Goal: Transaction & Acquisition: Purchase product/service

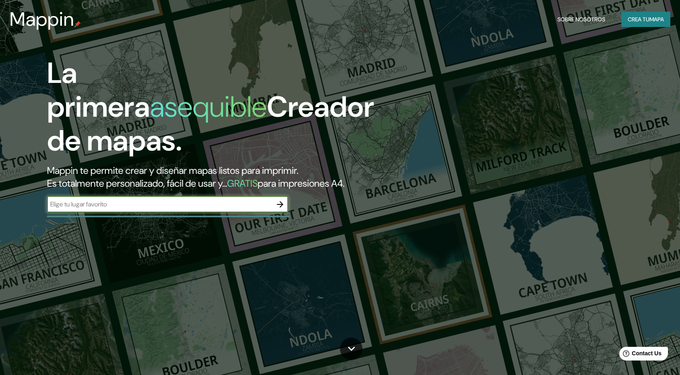
click at [209, 203] on input "text" at bounding box center [159, 203] width 225 height 9
click at [635, 18] on font "Crea tu" at bounding box center [639, 19] width 22 height 7
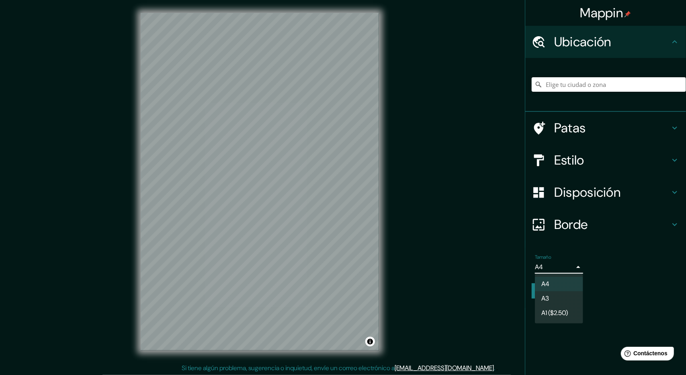
click at [569, 263] on body "Mappin Ubicación Patas Estilo Disposición Borde Elige un borde. Consejo : puede…" at bounding box center [343, 187] width 686 height 375
click at [569, 263] on div at bounding box center [343, 187] width 686 height 375
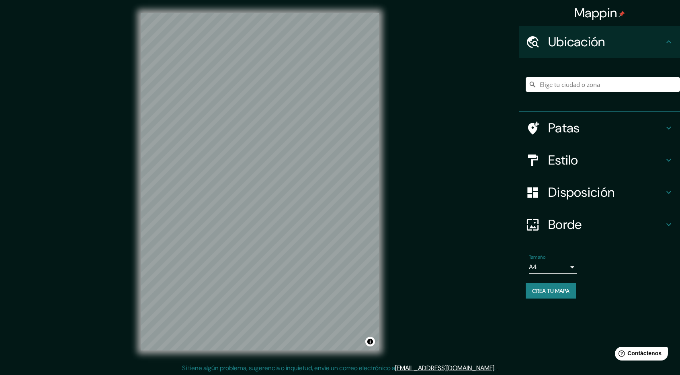
click at [663, 222] on h4 "Borde" at bounding box center [606, 224] width 116 height 16
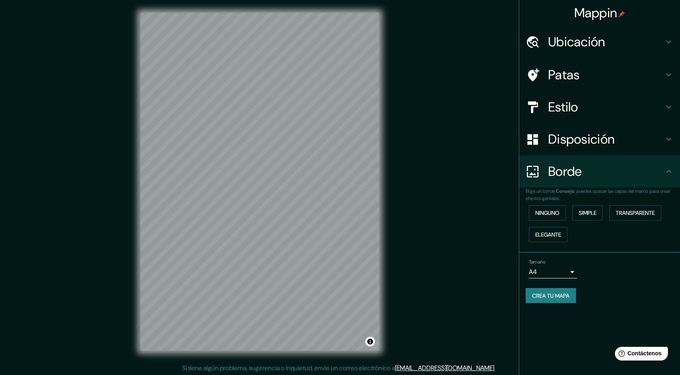
click at [647, 281] on div "Tamaño A4 single Crea tu mapa" at bounding box center [600, 283] width 148 height 54
click at [663, 72] on h4 "Patas" at bounding box center [606, 75] width 116 height 16
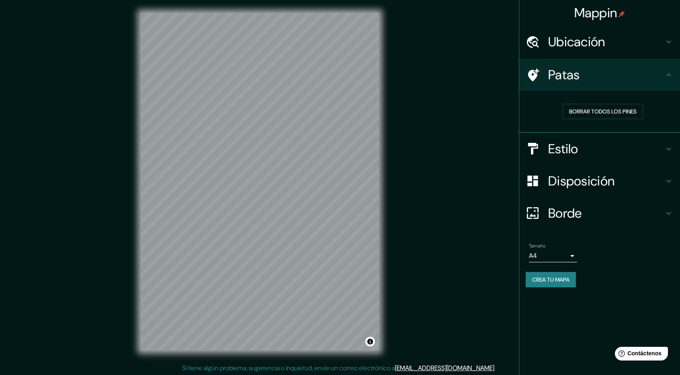
click at [675, 153] on div "Estilo" at bounding box center [599, 149] width 161 height 32
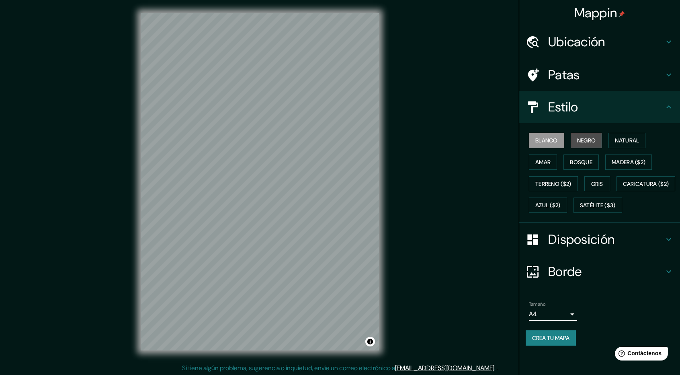
click at [589, 139] on font "Negro" at bounding box center [586, 140] width 19 height 7
click at [626, 142] on font "Natural" at bounding box center [627, 140] width 24 height 7
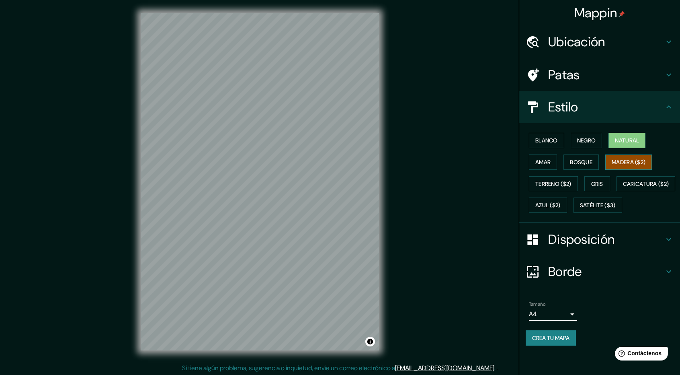
click at [630, 163] on font "Madera ($2)" at bounding box center [629, 161] width 34 height 7
click at [603, 181] on font "Gris" at bounding box center [597, 183] width 12 height 7
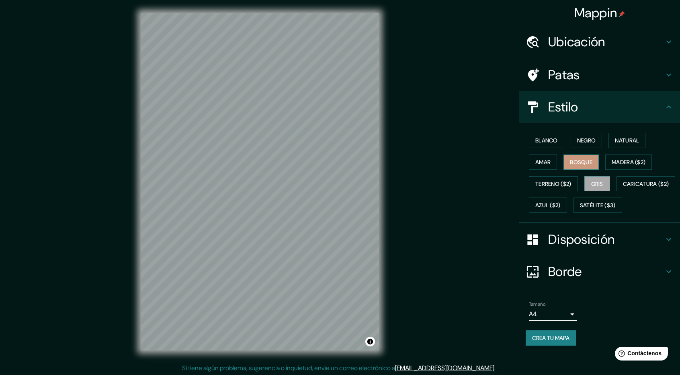
click at [589, 162] on font "Bosque" at bounding box center [581, 161] width 23 height 7
click at [546, 164] on font "Amar" at bounding box center [543, 161] width 15 height 7
click at [548, 137] on font "Blanco" at bounding box center [547, 140] width 23 height 7
click at [594, 137] on font "Negro" at bounding box center [586, 140] width 19 height 7
click at [550, 139] on font "Blanco" at bounding box center [547, 140] width 23 height 7
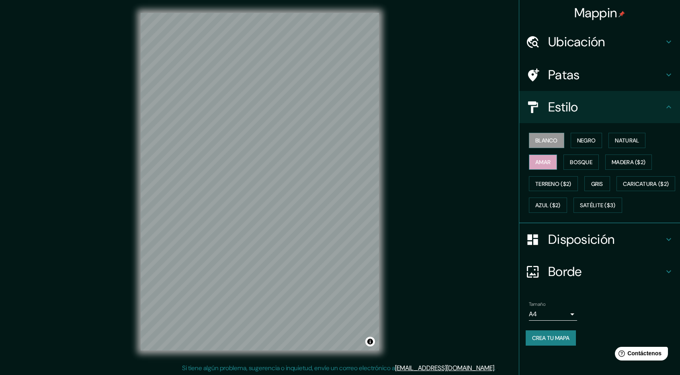
click at [549, 160] on font "Amar" at bounding box center [543, 161] width 15 height 7
